Goal: Information Seeking & Learning: Check status

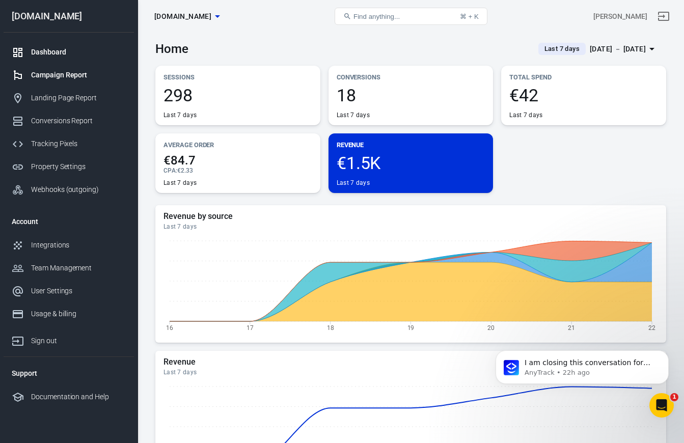
click at [76, 77] on div "Campaign Report" at bounding box center [78, 75] width 95 height 11
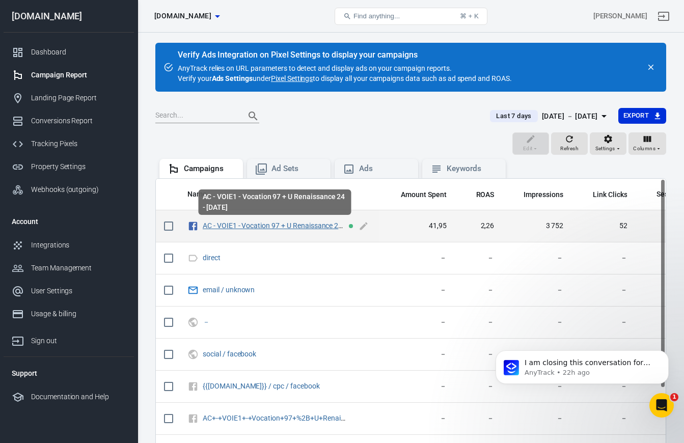
click at [278, 224] on link "AC - VOIE1 - Vocation 97 + U Renaissance 24 - [DATE]" at bounding box center [285, 225] width 165 height 8
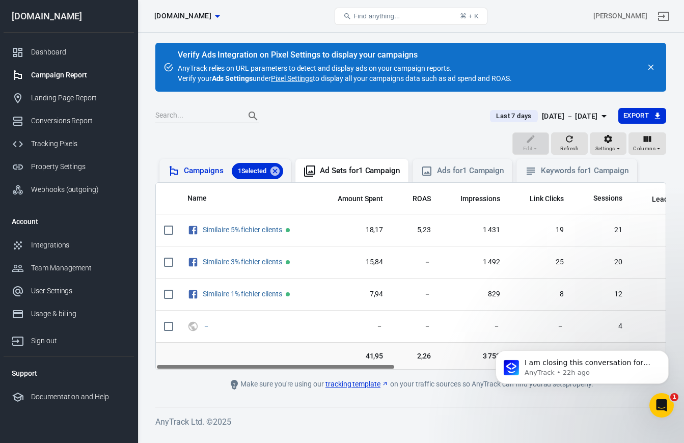
click at [241, 173] on span "1 Selected" at bounding box center [252, 171] width 41 height 10
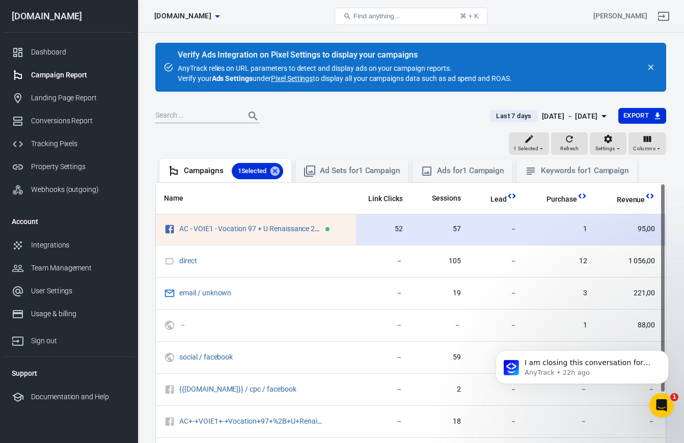
scroll to position [1, 0]
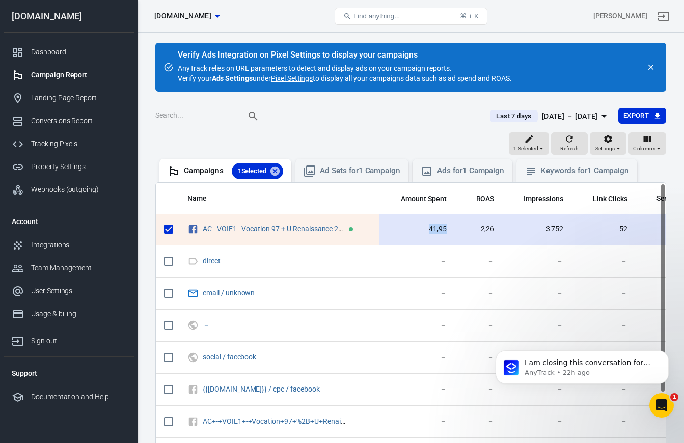
drag, startPoint x: 445, startPoint y: 229, endPoint x: 427, endPoint y: 229, distance: 17.8
click at [427, 229] on span "41,95" at bounding box center [416, 229] width 59 height 10
click at [448, 231] on td "41,95" at bounding box center [416, 229] width 75 height 32
